Goal: Task Accomplishment & Management: Manage account settings

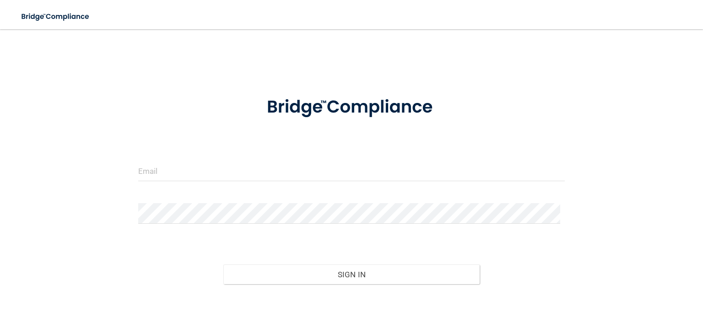
drag, startPoint x: 196, startPoint y: 154, endPoint x: 199, endPoint y: 169, distance: 15.0
click at [197, 154] on form "Invalid email/password. You don't have permission to access that page. Sign In …" at bounding box center [351, 207] width 427 height 246
click at [199, 169] on input "email" at bounding box center [351, 171] width 427 height 21
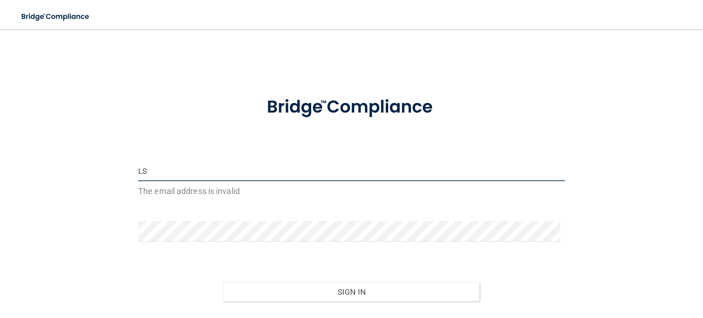
type input "L"
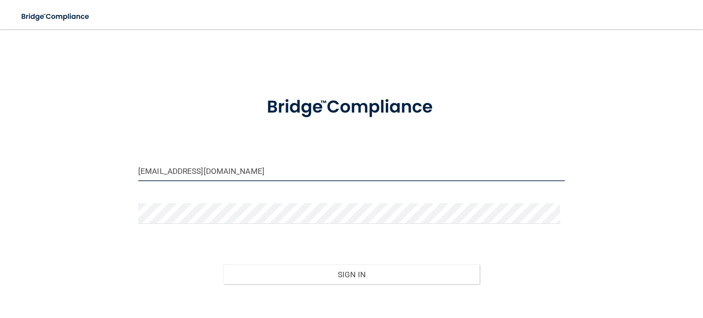
type input "[EMAIL_ADDRESS][DOMAIN_NAME]"
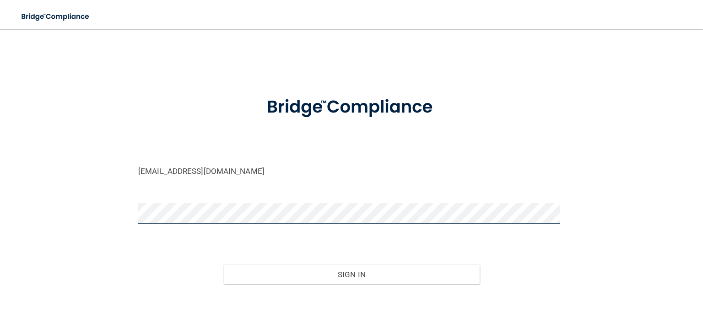
click at [224, 265] on button "Sign In" at bounding box center [352, 275] width 256 height 20
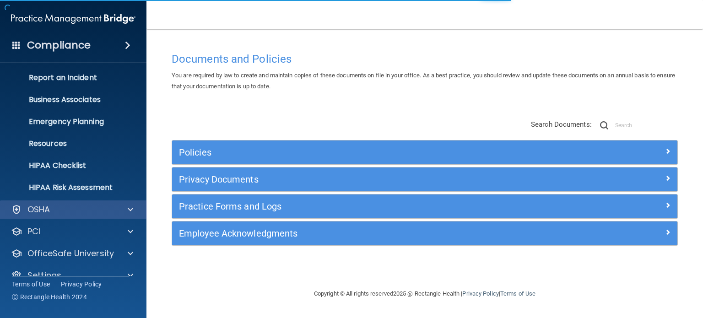
scroll to position [61, 0]
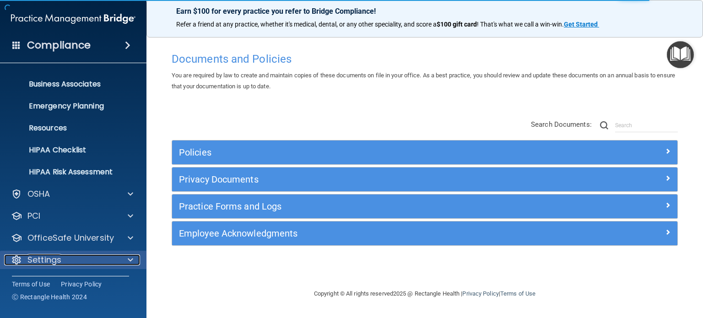
click at [128, 262] on span at bounding box center [130, 260] width 5 height 11
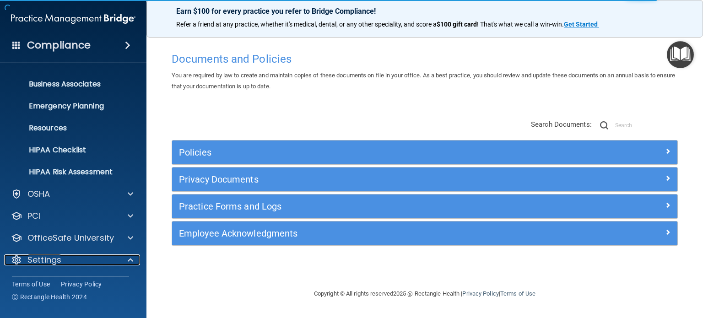
scroll to position [149, 0]
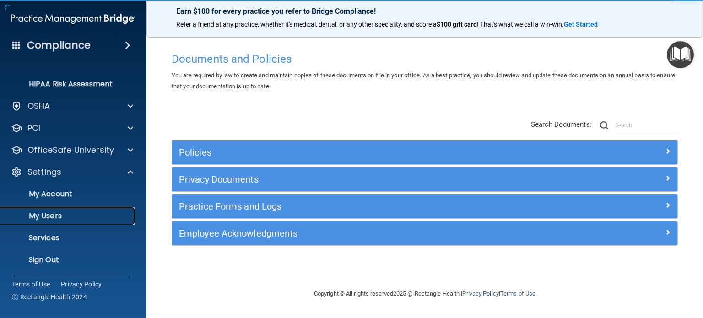
click at [44, 216] on p "My Users" at bounding box center [68, 216] width 125 height 9
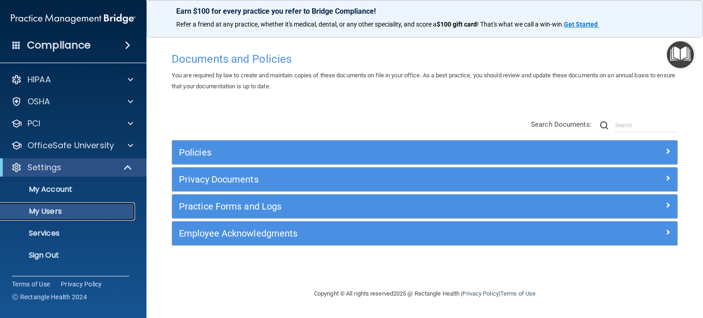
select select "20"
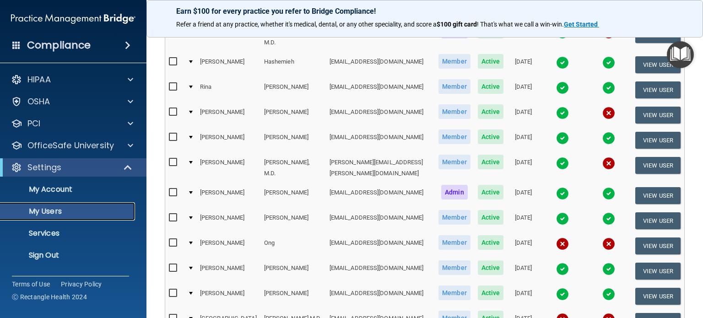
scroll to position [229, 0]
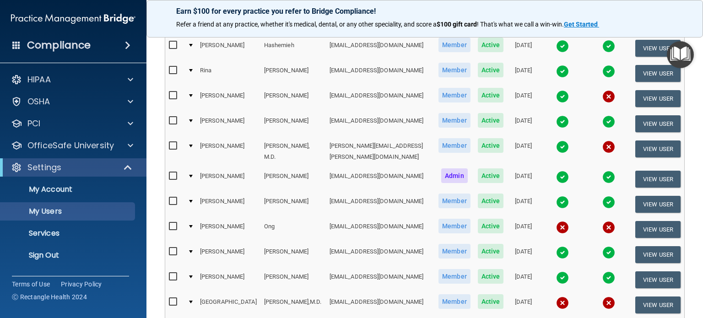
click at [172, 198] on input "checkbox" at bounding box center [174, 201] width 11 height 7
checkbox input "true"
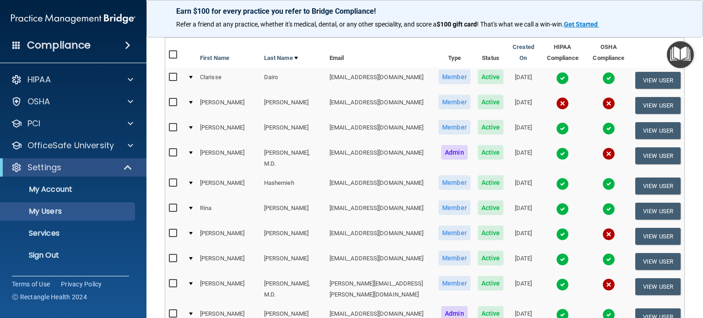
scroll to position [0, 0]
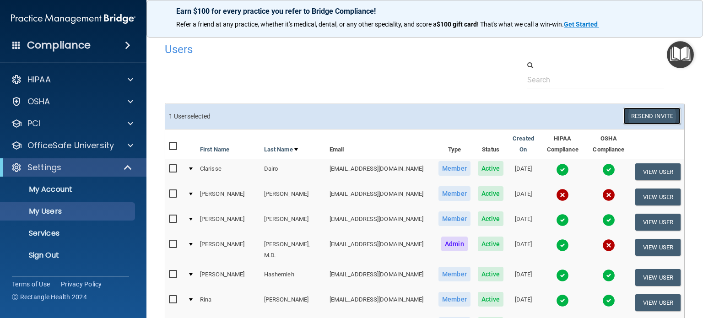
click at [651, 119] on button "Resend Invite" at bounding box center [652, 116] width 57 height 17
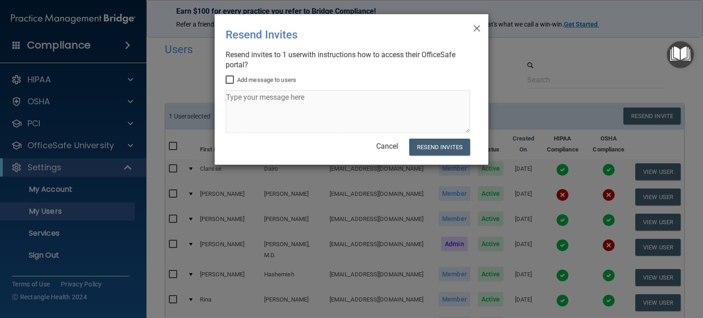
click at [231, 79] on input "Add message to users" at bounding box center [231, 79] width 11 height 7
checkbox input "true"
click at [448, 147] on button "Resend Invites" at bounding box center [439, 147] width 61 height 17
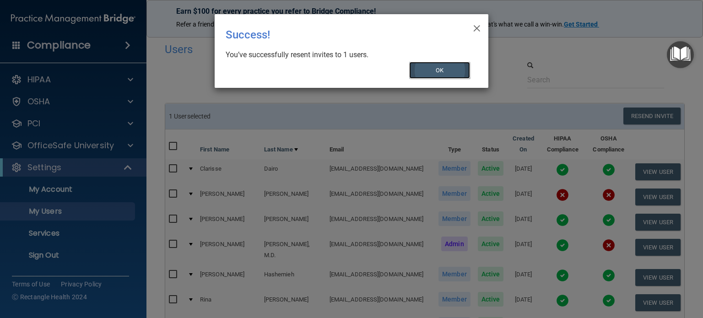
click at [438, 70] on button "OK" at bounding box center [439, 70] width 61 height 17
